Goal: Information Seeking & Learning: Learn about a topic

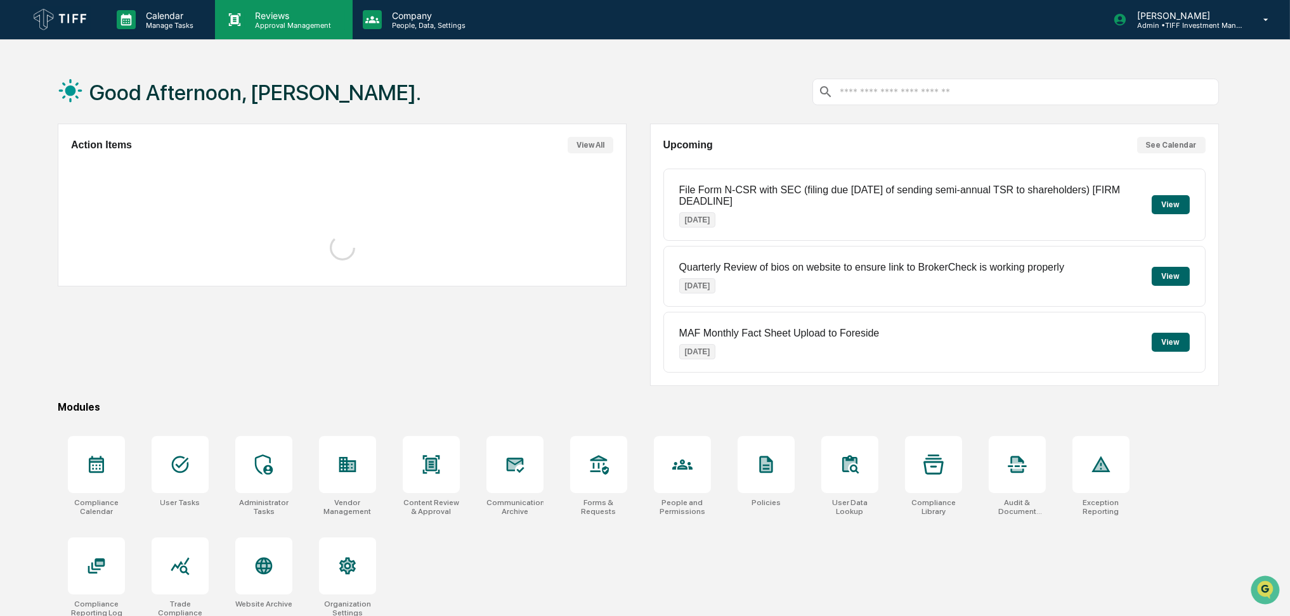
click at [306, 23] on p "Approval Management" at bounding box center [291, 25] width 93 height 9
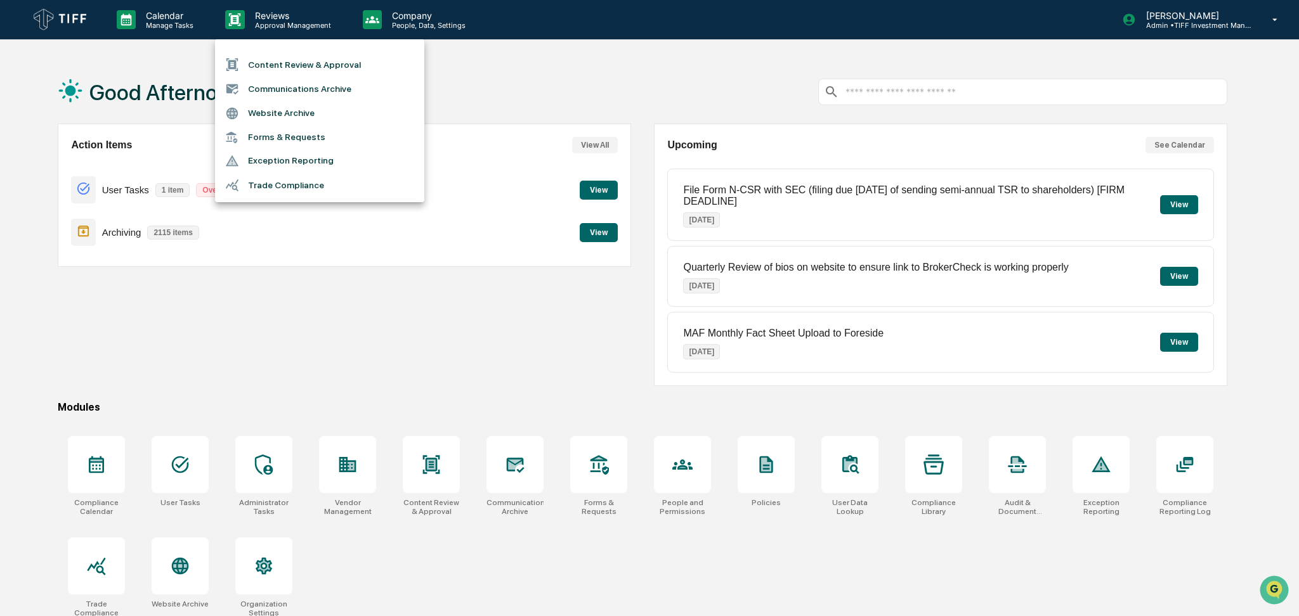
drag, startPoint x: 372, startPoint y: 39, endPoint x: 391, endPoint y: 25, distance: 23.1
click at [388, 30] on div "Content Review & Approval Communications Archive Website Archive Forms & Reques…" at bounding box center [649, 308] width 1299 height 616
click at [391, 25] on div at bounding box center [649, 308] width 1299 height 616
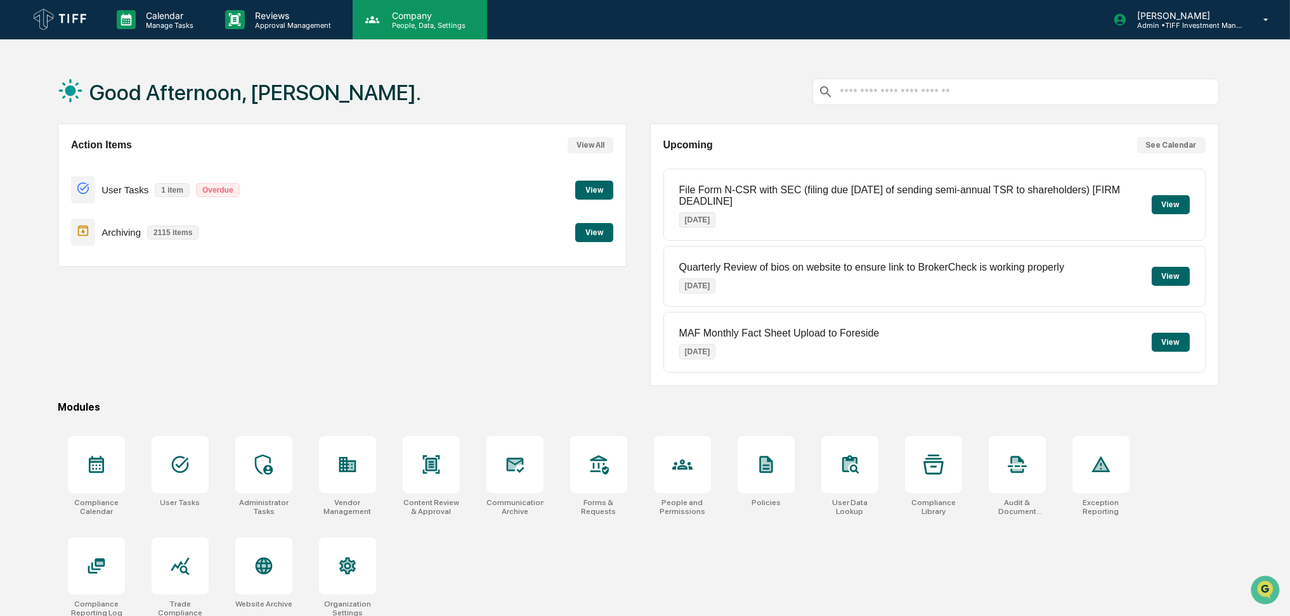
click at [453, 10] on p "Company" at bounding box center [427, 15] width 90 height 11
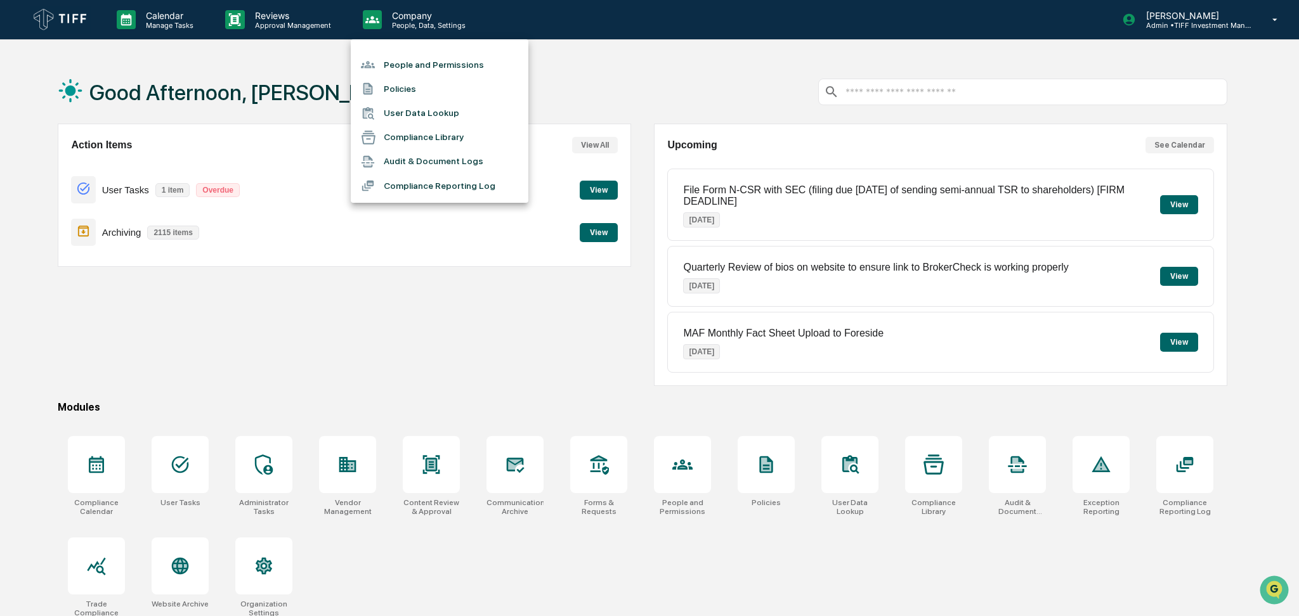
click at [308, 30] on div at bounding box center [649, 308] width 1299 height 616
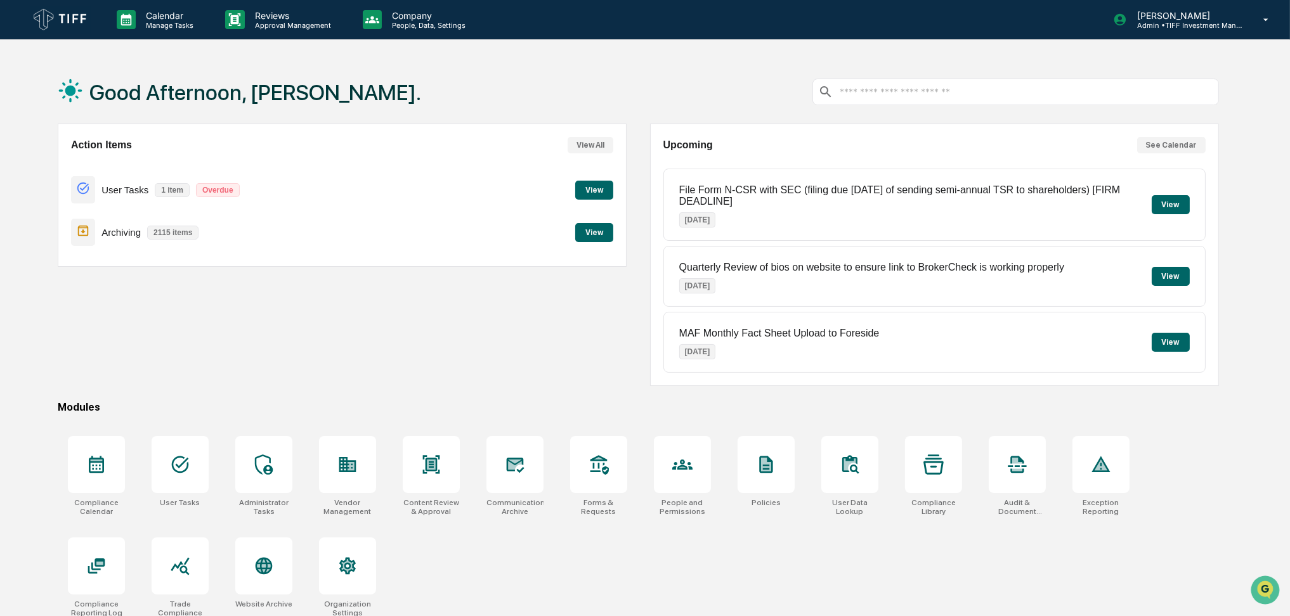
click at [153, 19] on p "Calendar" at bounding box center [168, 15] width 64 height 11
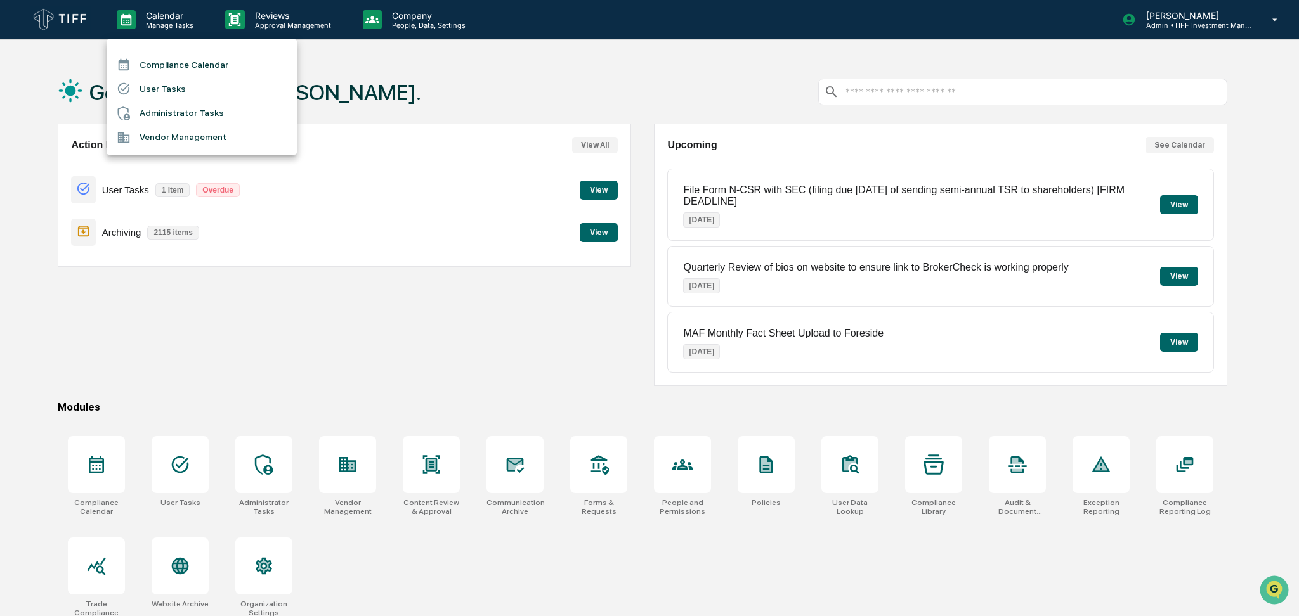
click at [174, 65] on li "Compliance Calendar" at bounding box center [202, 65] width 190 height 24
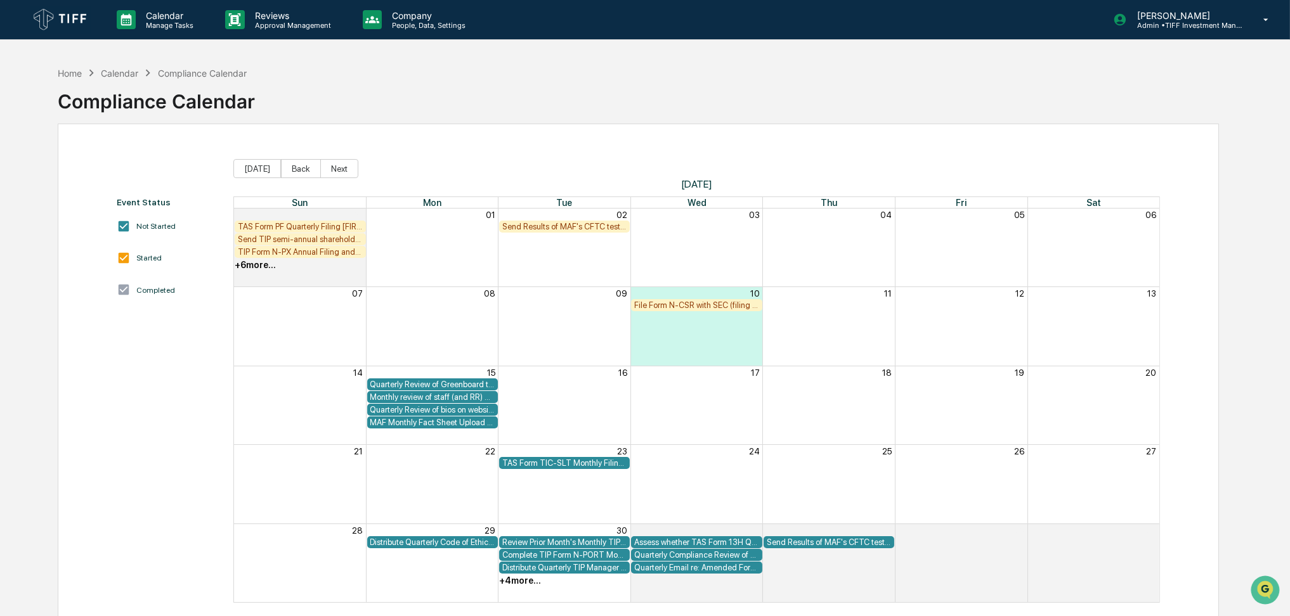
scroll to position [60, 0]
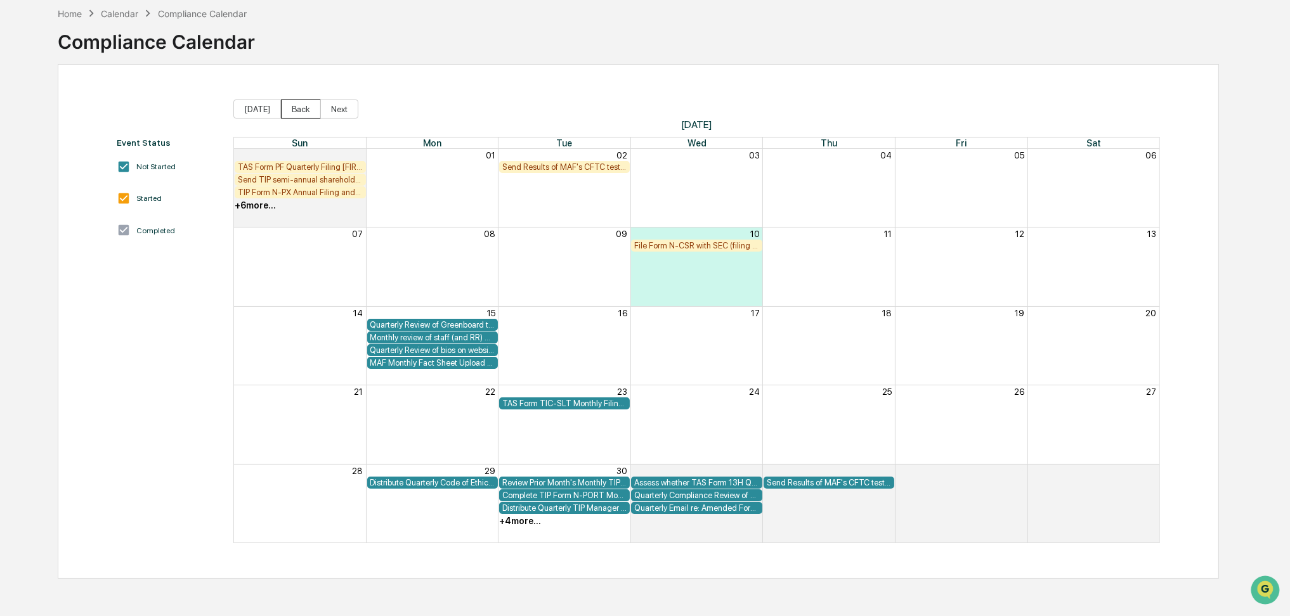
click at [294, 105] on button "Back" at bounding box center [301, 109] width 40 height 19
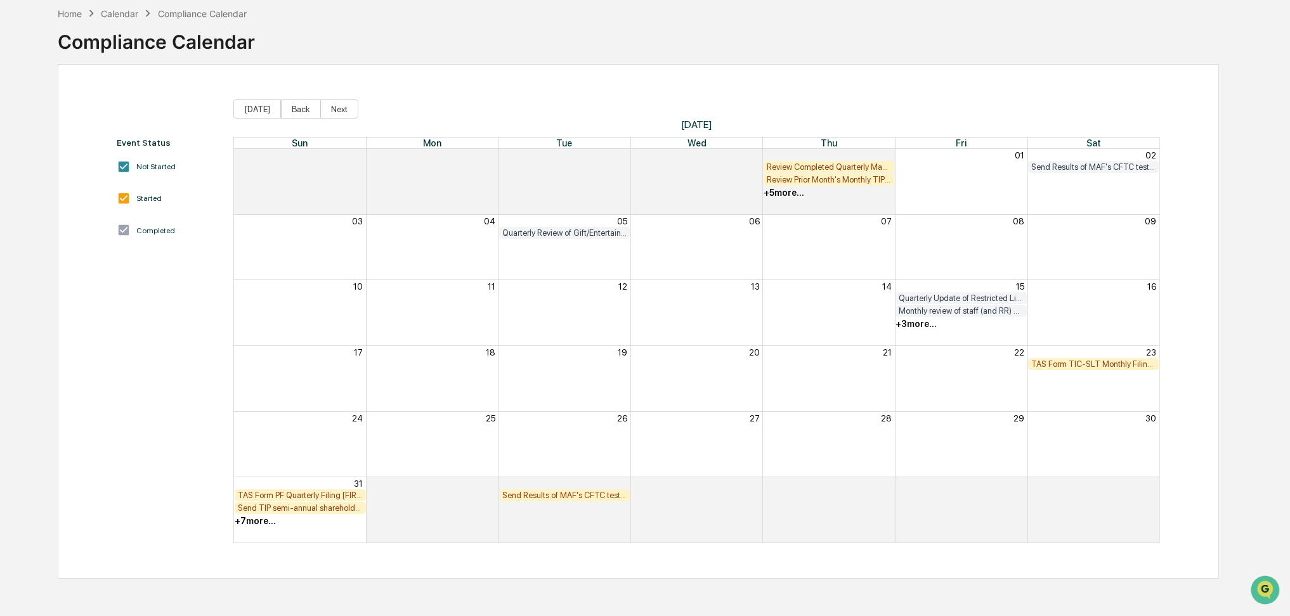
click at [909, 328] on div "+ 3 more..." at bounding box center [916, 324] width 41 height 10
click at [299, 107] on button "Back" at bounding box center [301, 109] width 40 height 19
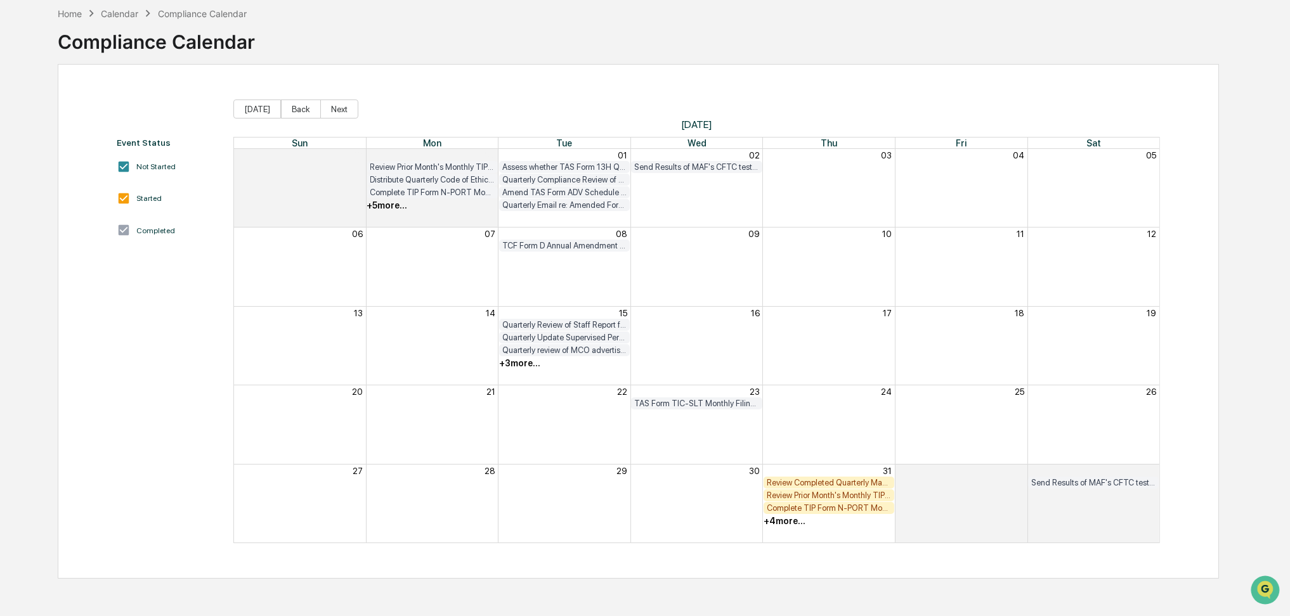
drag, startPoint x: 622, startPoint y: 76, endPoint x: 518, endPoint y: 93, distance: 104.8
click at [518, 93] on div "Event Status Not Started Started Completed [DATE] Back Next [DATE] Sun Mon Tue …" at bounding box center [638, 321] width 1161 height 515
click at [293, 105] on button "Back" at bounding box center [301, 109] width 40 height 19
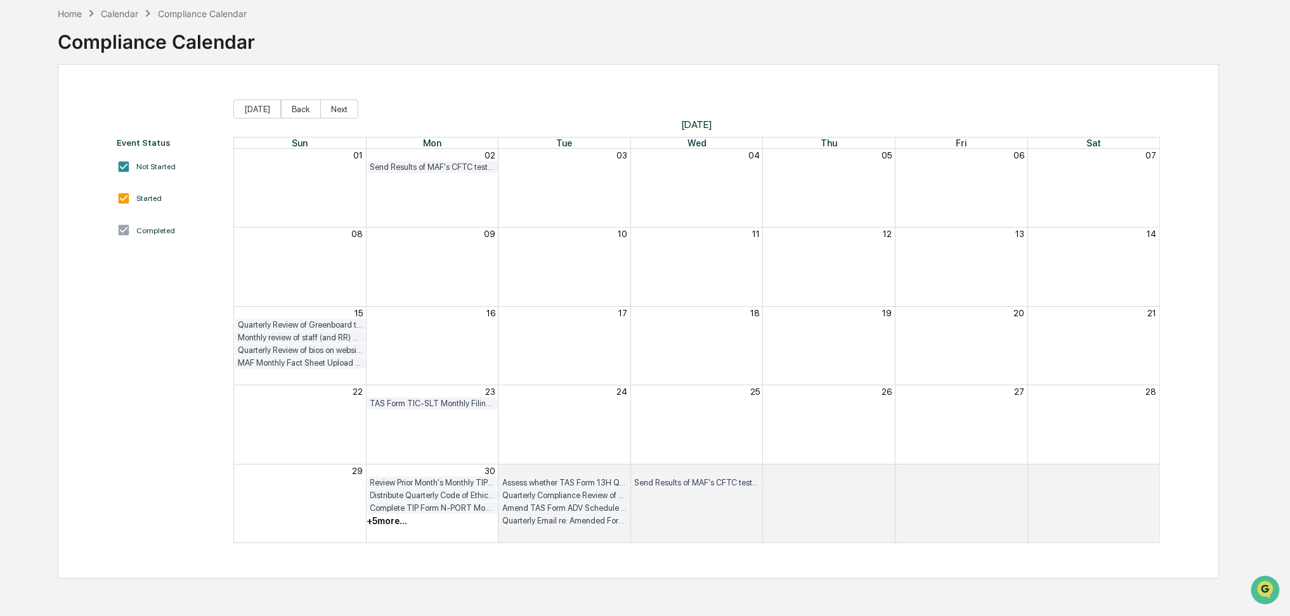
click at [389, 523] on div "+ 5 more..." at bounding box center [387, 521] width 41 height 10
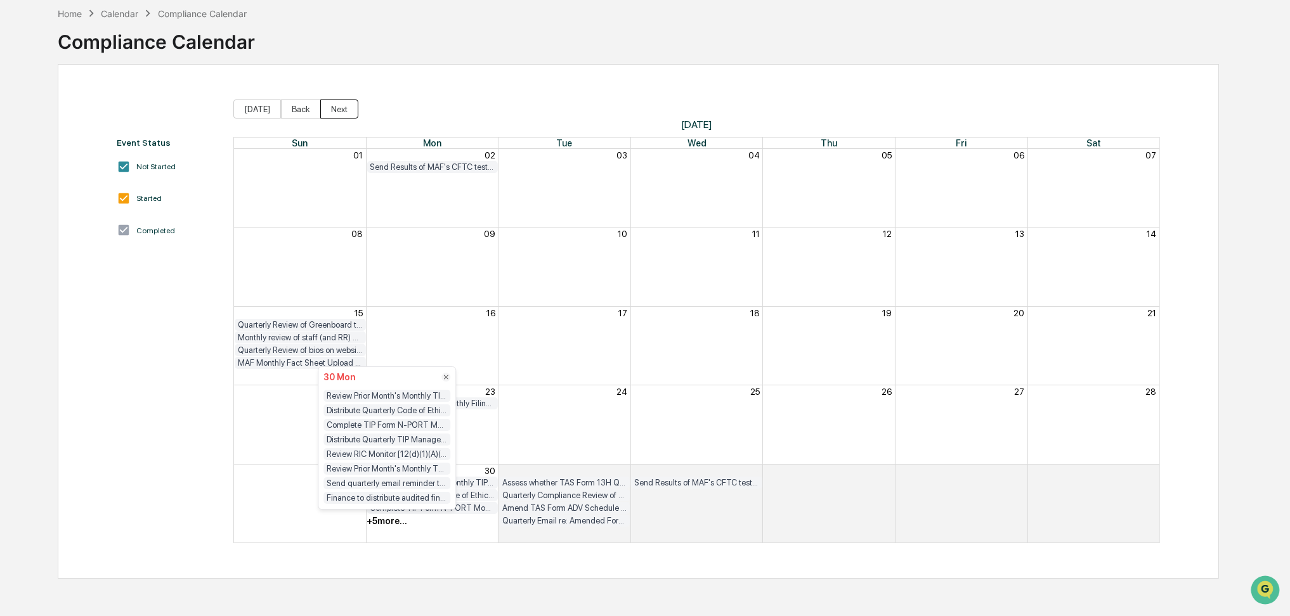
click at [334, 110] on button "Next" at bounding box center [339, 109] width 38 height 19
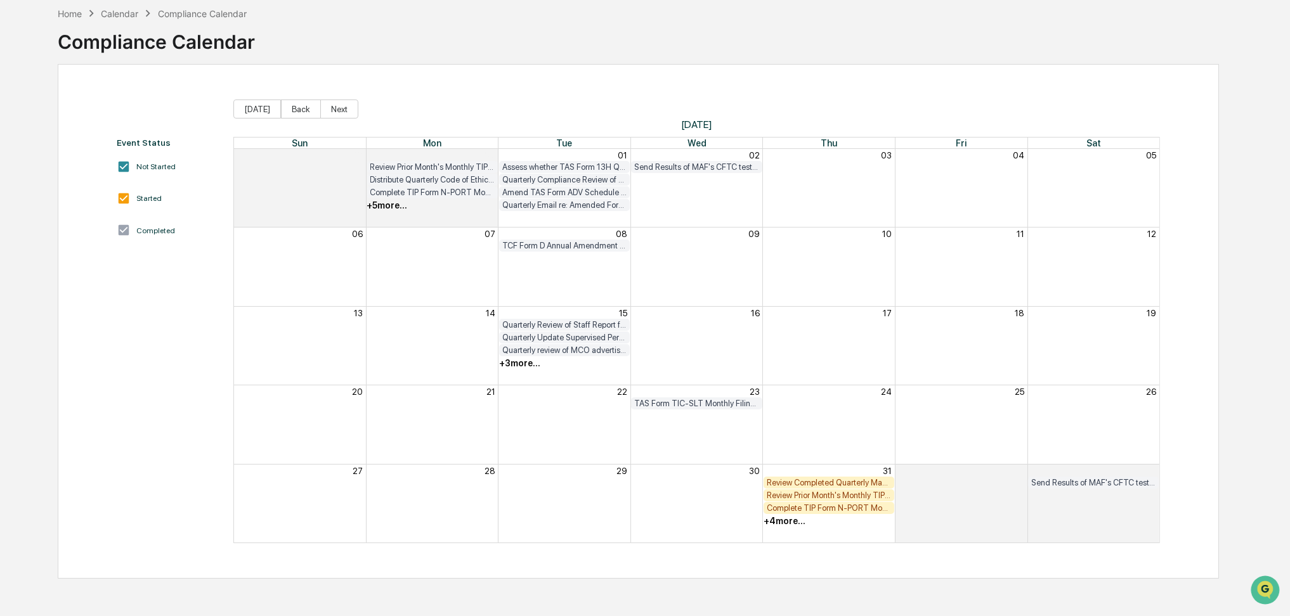
click at [521, 363] on div "+ 3 more..." at bounding box center [519, 363] width 41 height 10
click at [516, 448] on div "Monthly review of staff (and RR) archived communications (including email and T…" at bounding box center [518, 446] width 127 height 12
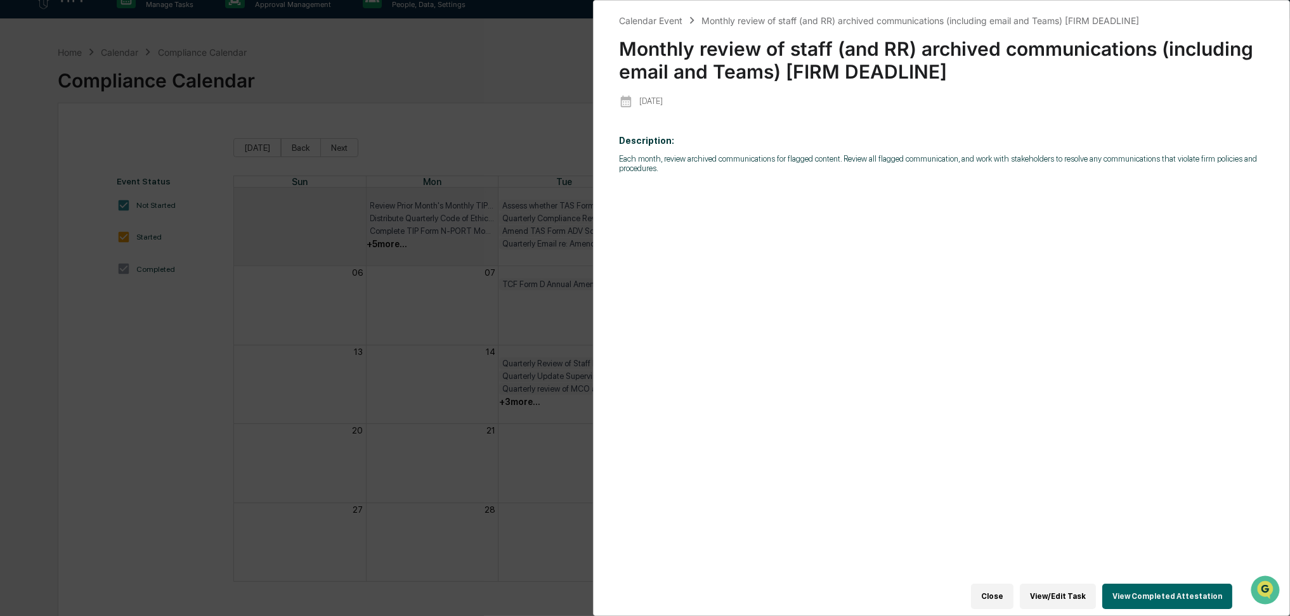
scroll to position [0, 0]
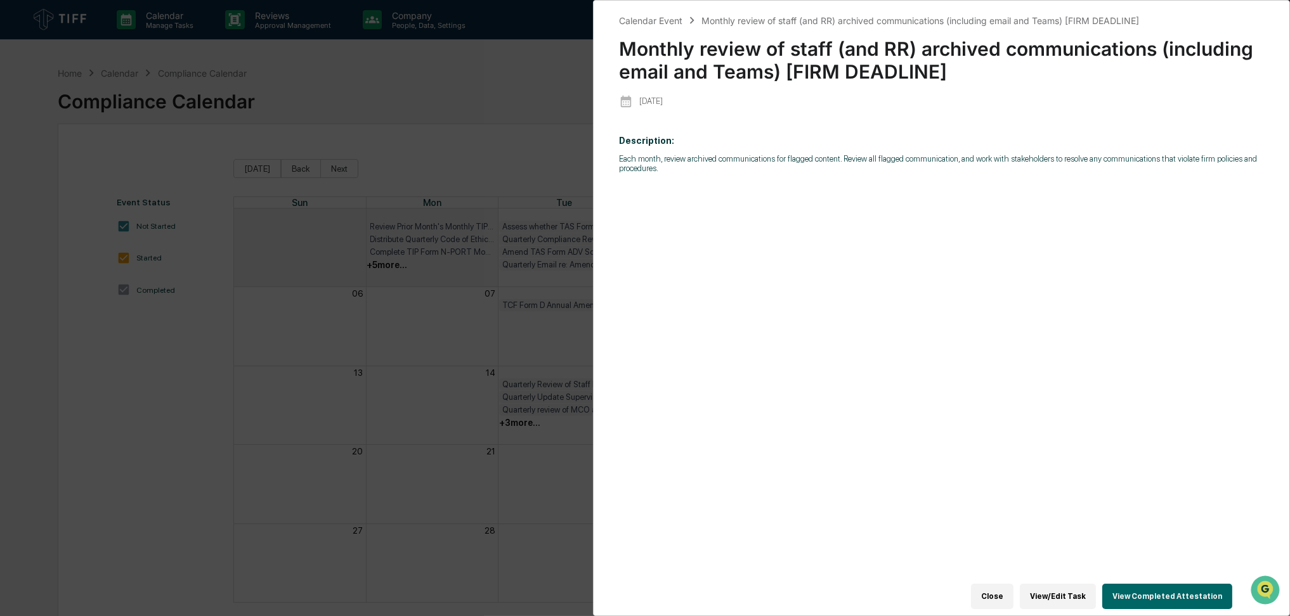
click at [1081, 585] on button "View/Edit Task" at bounding box center [1058, 596] width 76 height 25
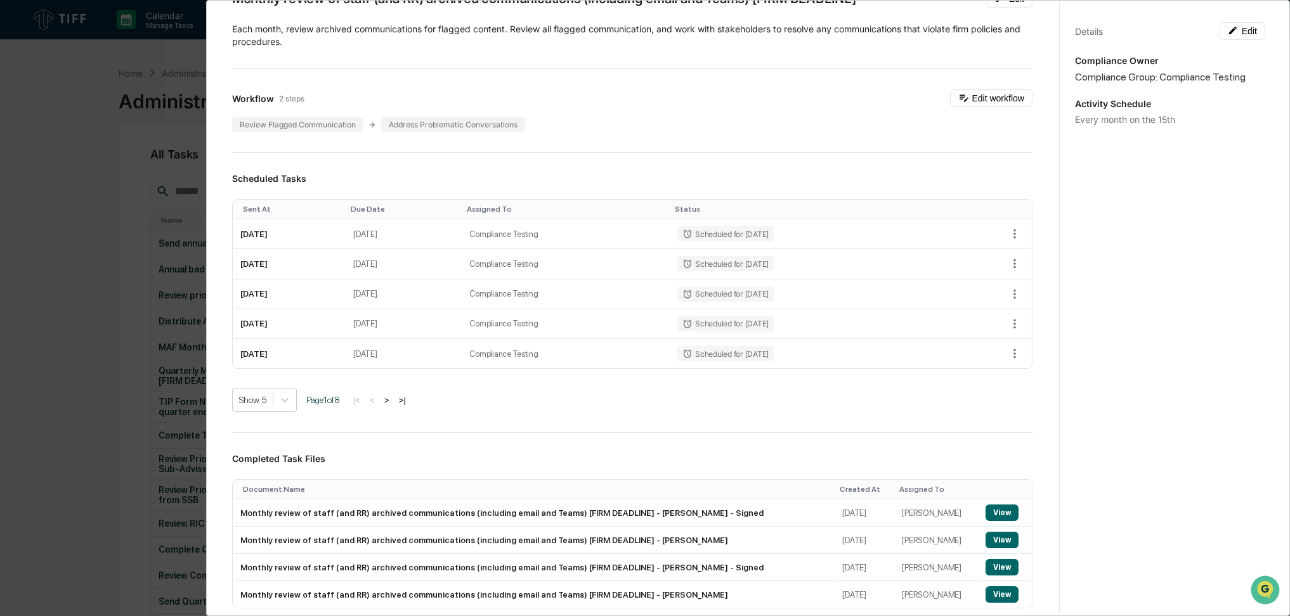
scroll to position [169, 0]
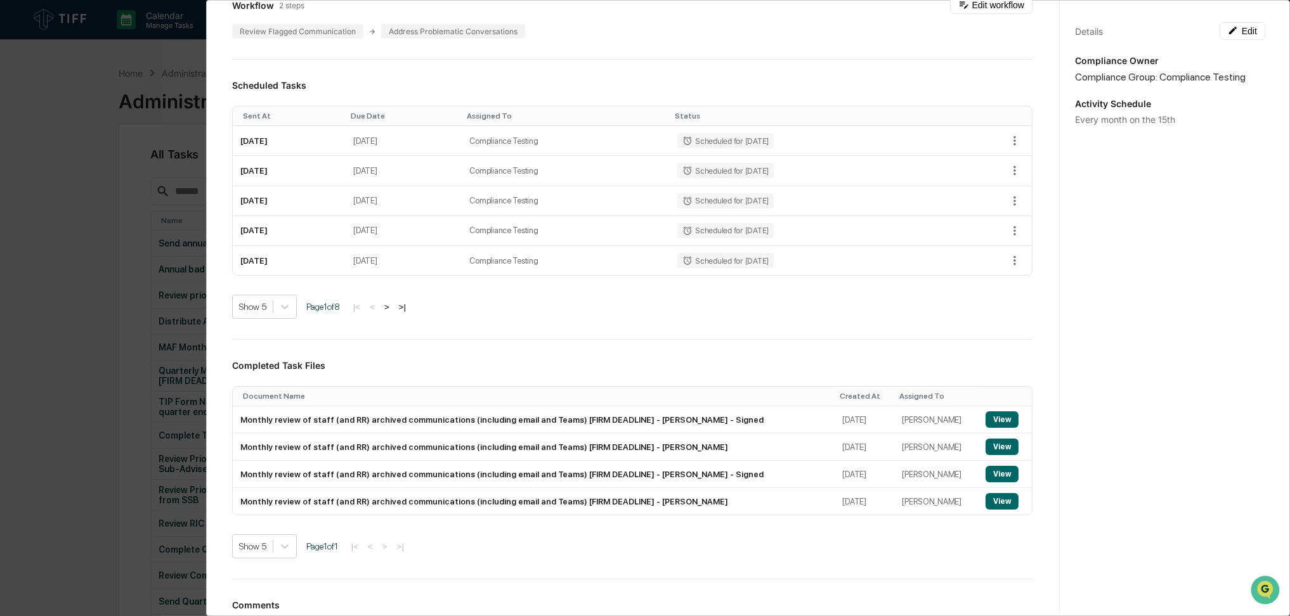
click at [0, 357] on div "Administrator Activity List Monthly review of staff (and RR) archived communica…" at bounding box center [645, 308] width 1290 height 616
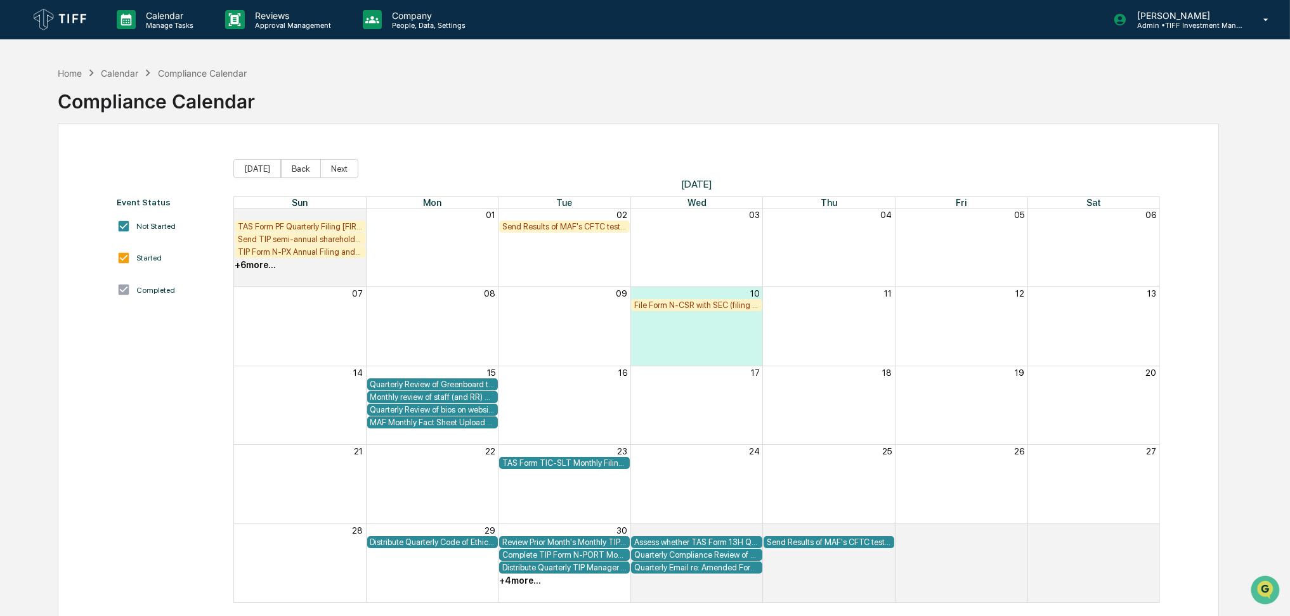
click at [516, 584] on div "+ 4 more..." at bounding box center [520, 581] width 42 height 10
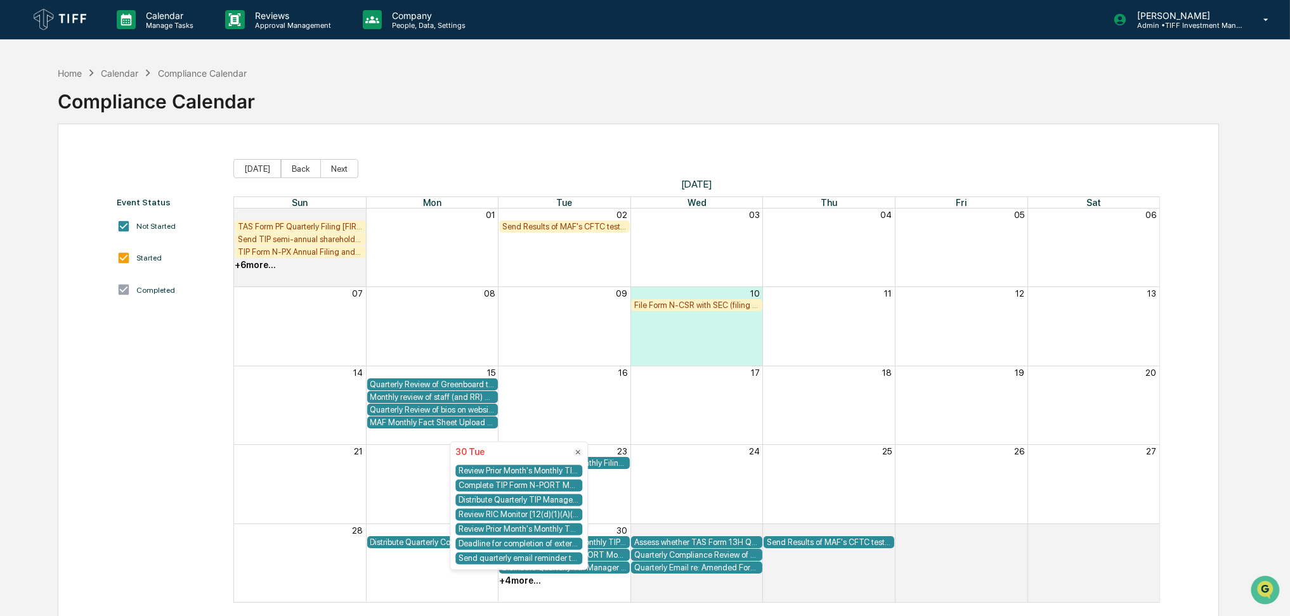
click at [414, 116] on div "Home Calendar Compliance Calendar Compliance Calendar" at bounding box center [638, 91] width 1161 height 63
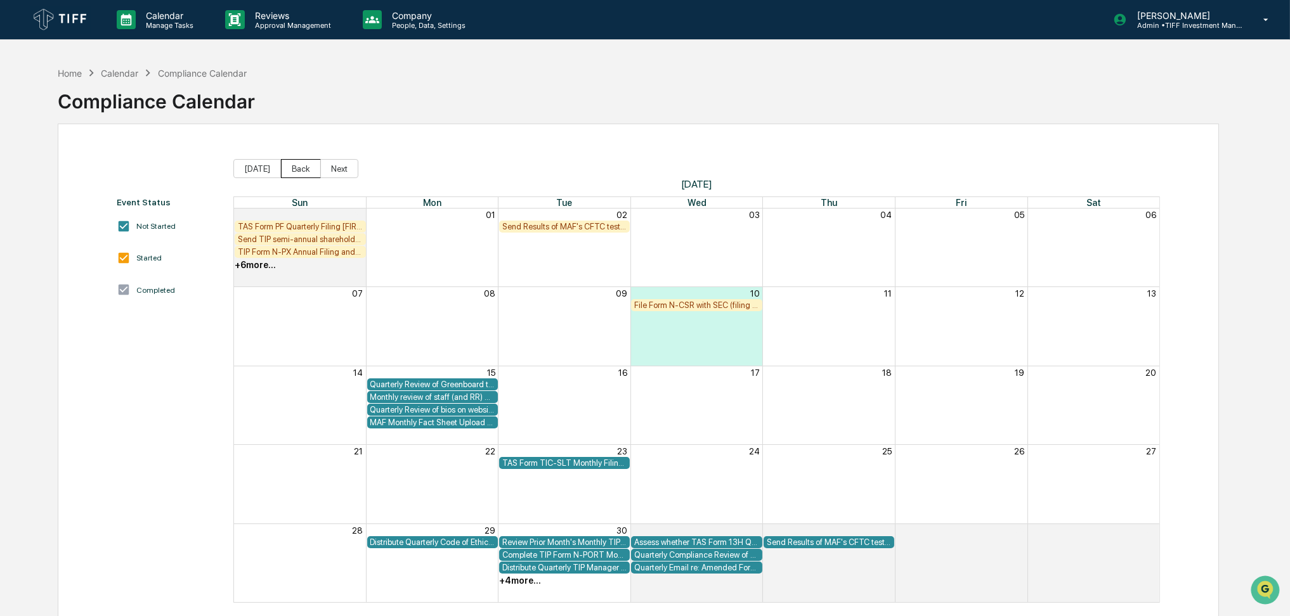
click at [285, 173] on button "Back" at bounding box center [301, 168] width 40 height 19
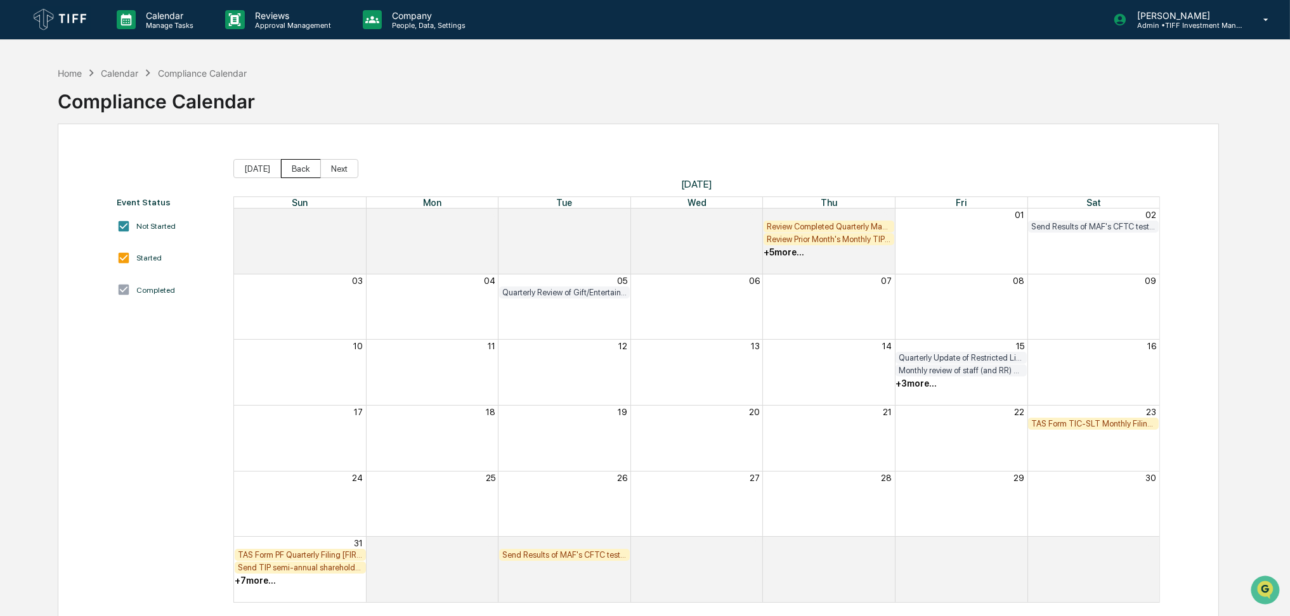
click at [299, 162] on button "Back" at bounding box center [301, 168] width 40 height 19
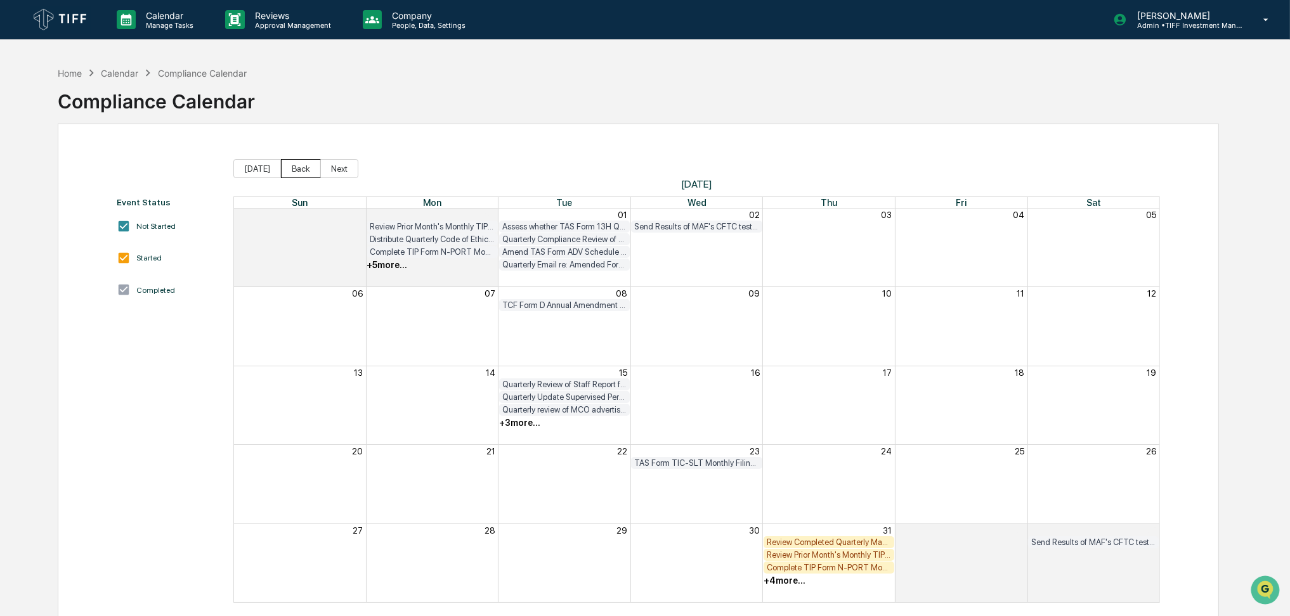
click at [299, 162] on button "Back" at bounding box center [301, 168] width 40 height 19
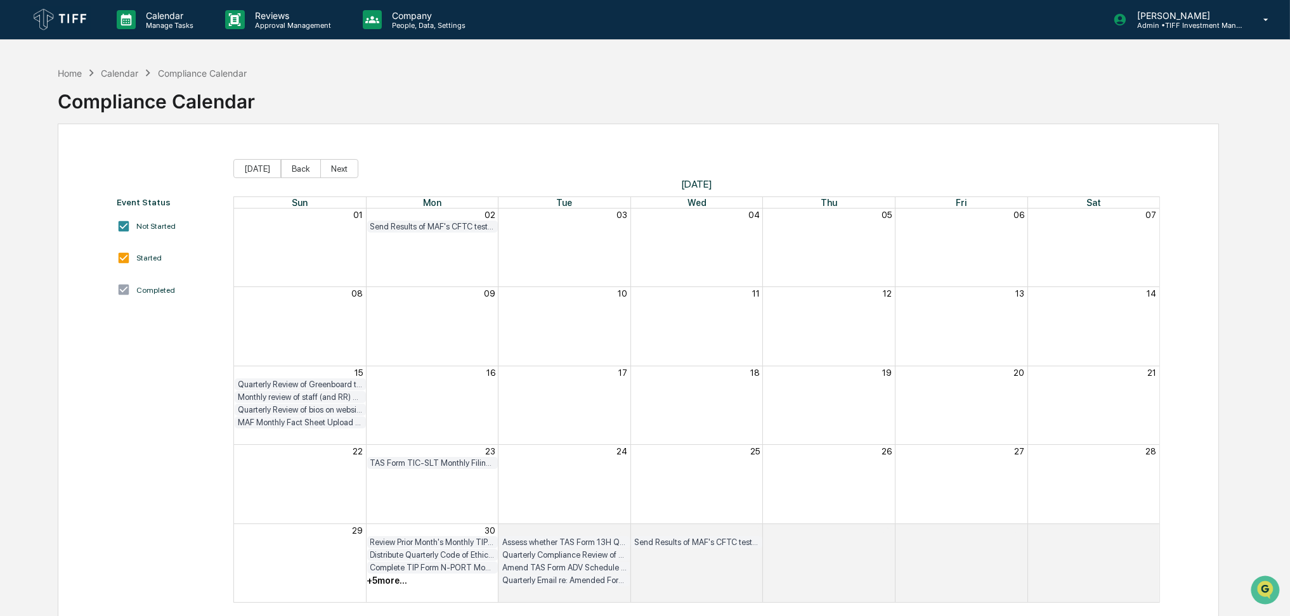
click at [88, 12] on img at bounding box center [60, 20] width 61 height 28
